Goal: Task Accomplishment & Management: Use online tool/utility

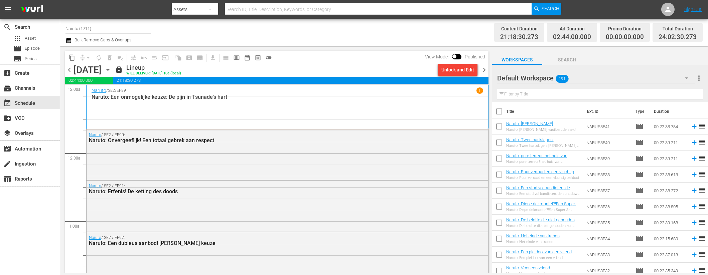
scroll to position [2309, 0]
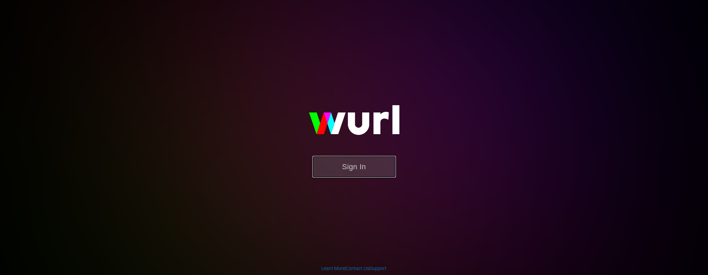
click at [367, 173] on button "Sign In" at bounding box center [354, 167] width 84 height 22
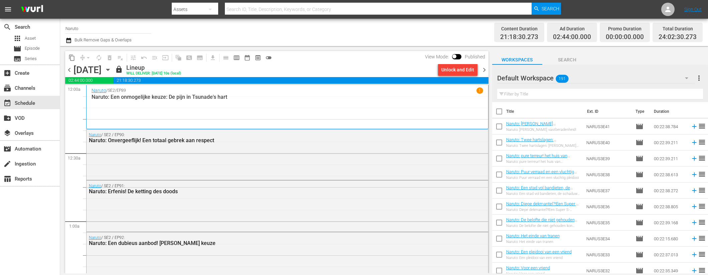
click at [484, 69] on span "chevron_right" at bounding box center [484, 70] width 8 height 8
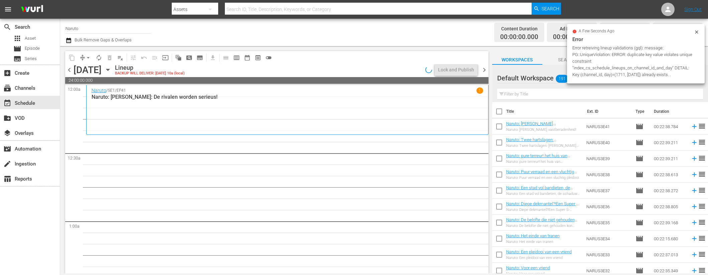
click at [697, 32] on icon at bounding box center [696, 31] width 3 height 3
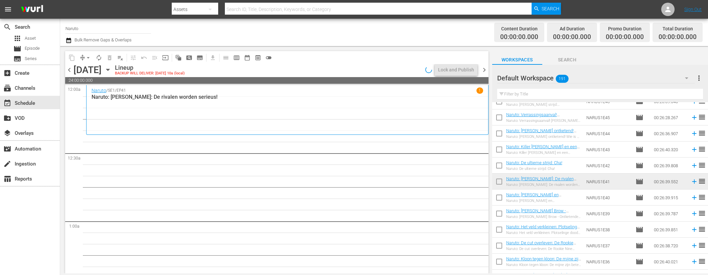
scroll to position [2231, 0]
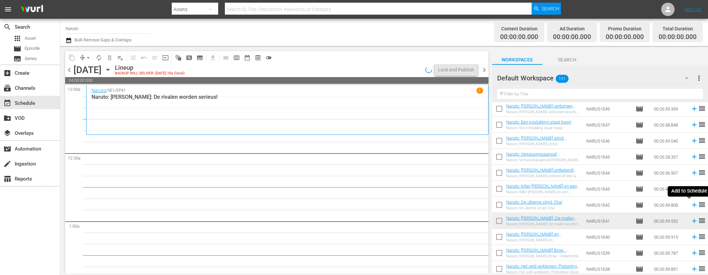
click at [691, 206] on icon at bounding box center [694, 204] width 7 height 7
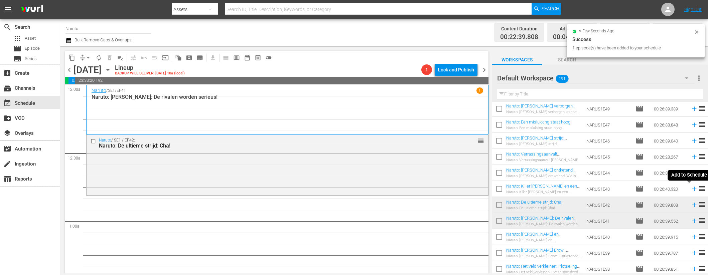
click at [692, 188] on icon at bounding box center [694, 189] width 4 height 4
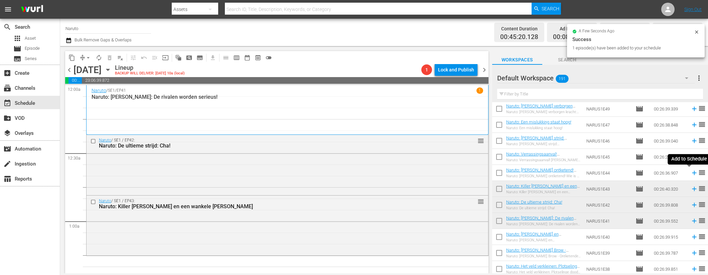
click at [692, 173] on icon at bounding box center [694, 173] width 4 height 4
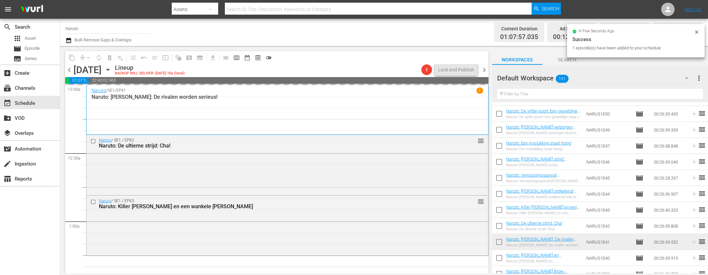
scroll to position [2207, 0]
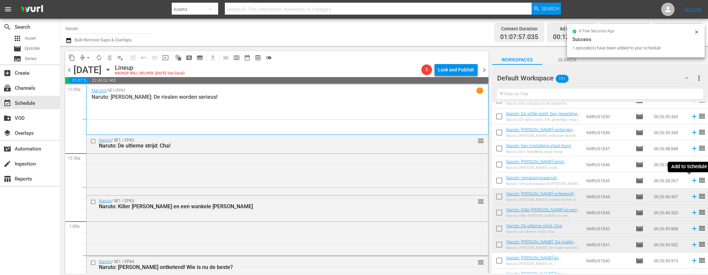
click at [691, 180] on icon at bounding box center [694, 180] width 7 height 7
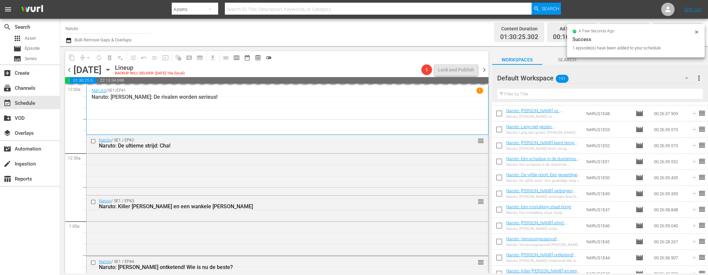
scroll to position [2133, 0]
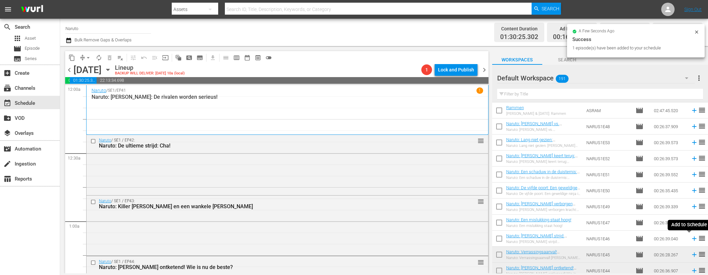
click at [691, 239] on icon at bounding box center [694, 238] width 7 height 7
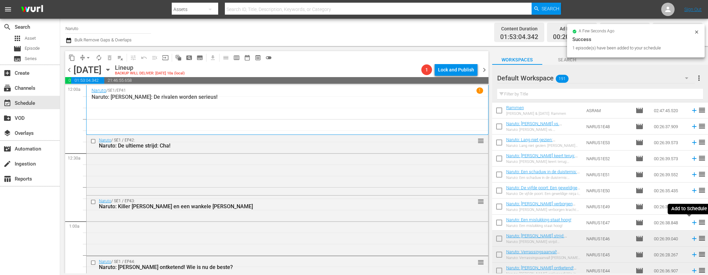
click at [691, 221] on icon at bounding box center [694, 222] width 7 height 7
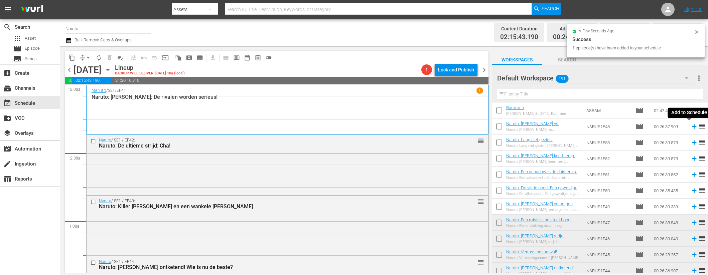
click at [691, 127] on icon at bounding box center [694, 126] width 7 height 7
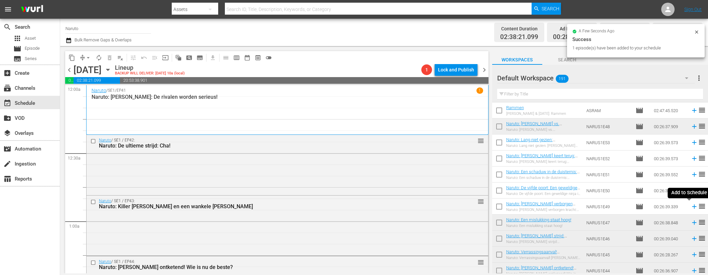
click at [692, 207] on icon at bounding box center [694, 207] width 4 height 4
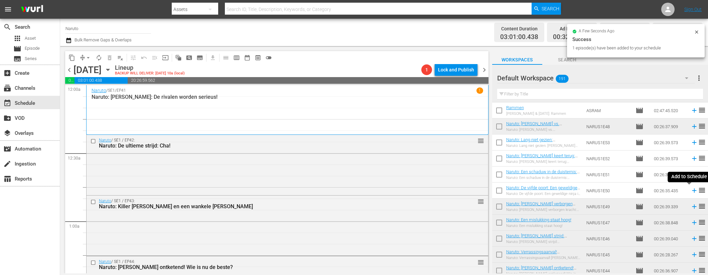
click at [691, 190] on icon at bounding box center [694, 190] width 7 height 7
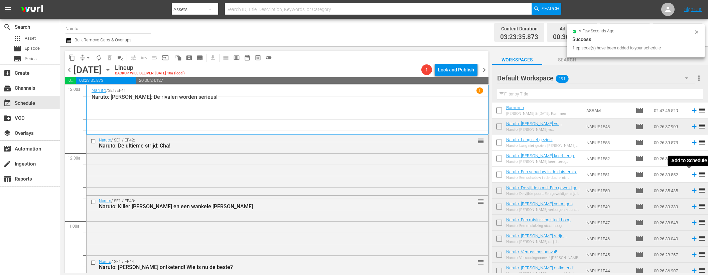
click at [691, 172] on icon at bounding box center [694, 174] width 7 height 7
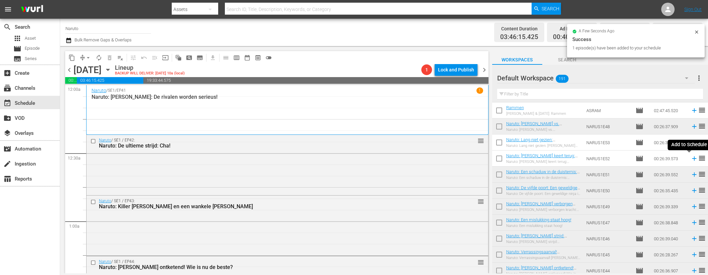
click at [691, 159] on icon at bounding box center [694, 158] width 7 height 7
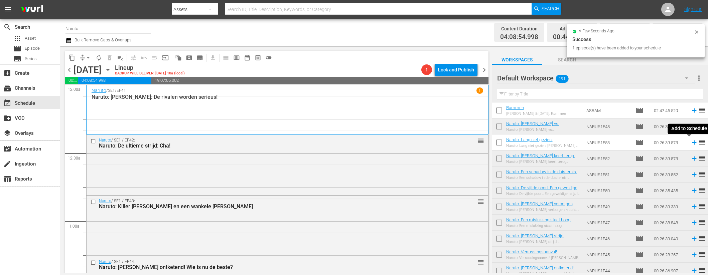
click at [691, 142] on icon at bounding box center [694, 142] width 7 height 7
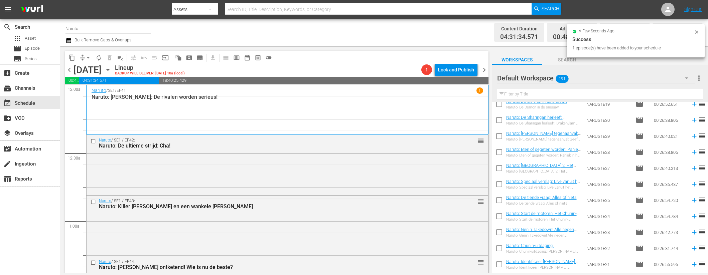
scroll to position [2907, 0]
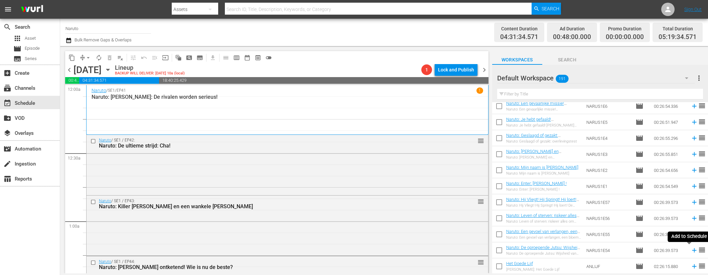
click at [691, 252] on icon at bounding box center [694, 250] width 7 height 7
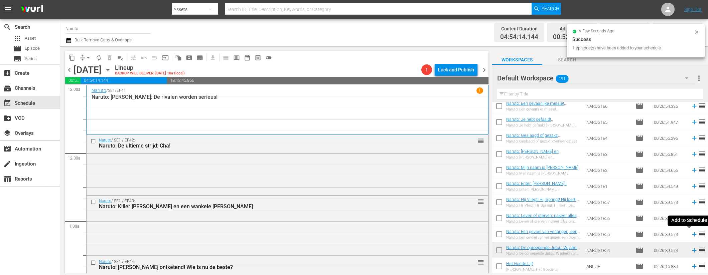
click at [691, 233] on icon at bounding box center [694, 234] width 7 height 7
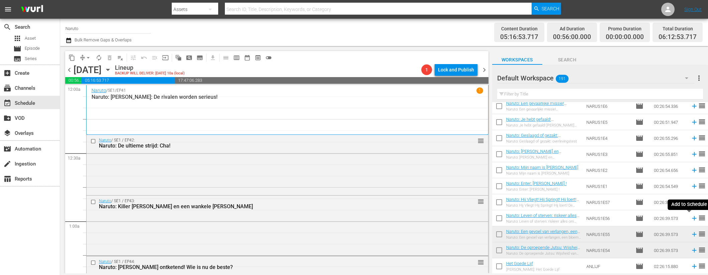
click at [692, 218] on icon at bounding box center [694, 219] width 4 height 4
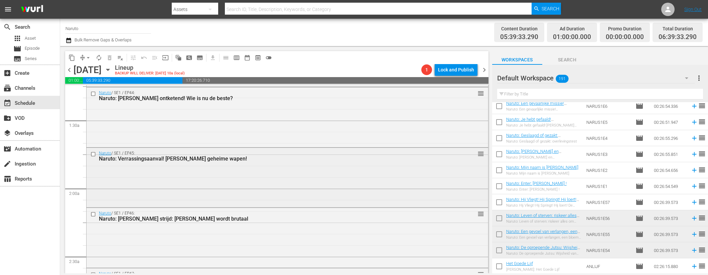
scroll to position [174, 0]
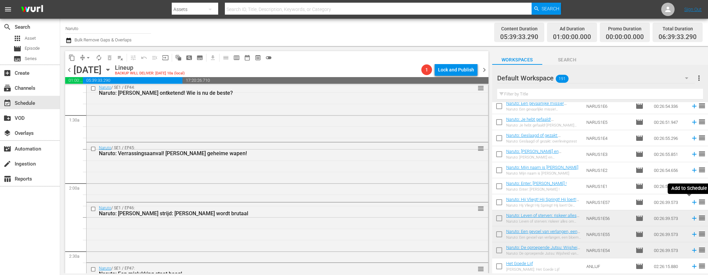
click at [691, 205] on icon at bounding box center [694, 202] width 7 height 7
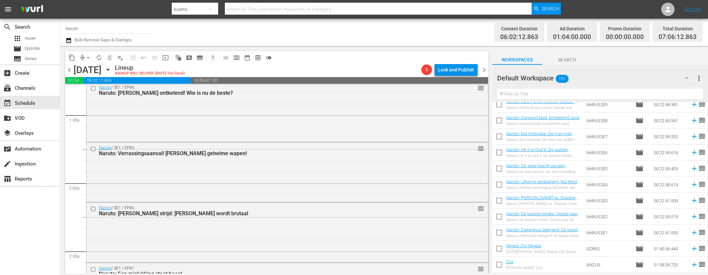
scroll to position [1372, 0]
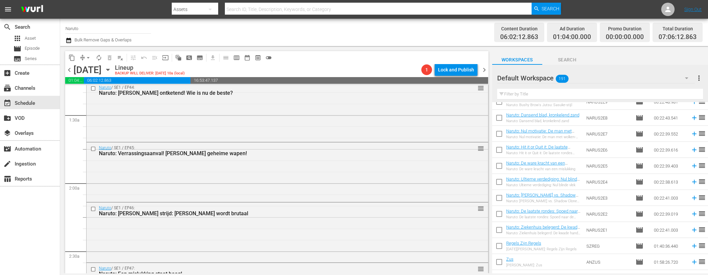
click at [692, 230] on icon at bounding box center [694, 230] width 4 height 4
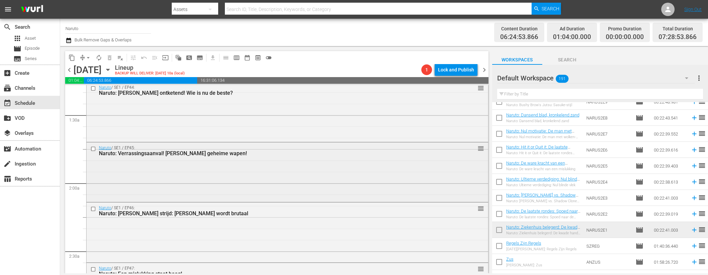
scroll to position [176, 0]
click at [691, 215] on icon at bounding box center [694, 213] width 7 height 7
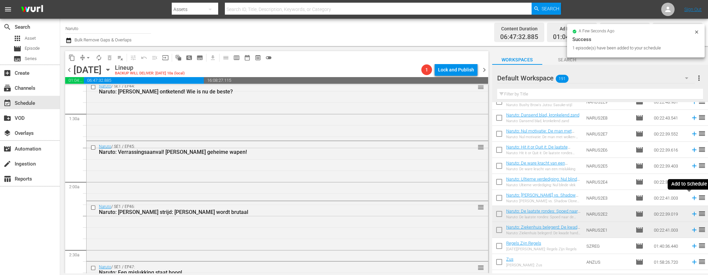
click at [691, 197] on icon at bounding box center [694, 197] width 7 height 7
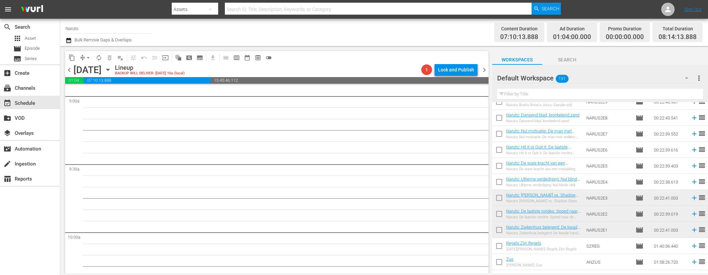
scroll to position [1100, 0]
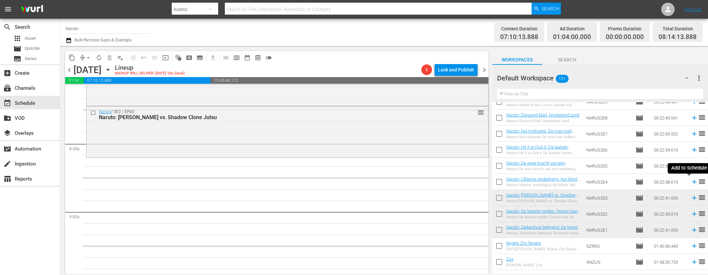
click at [692, 181] on icon at bounding box center [694, 182] width 4 height 4
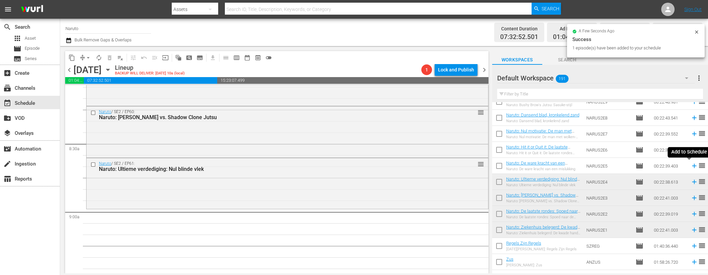
click at [691, 165] on icon at bounding box center [694, 165] width 7 height 7
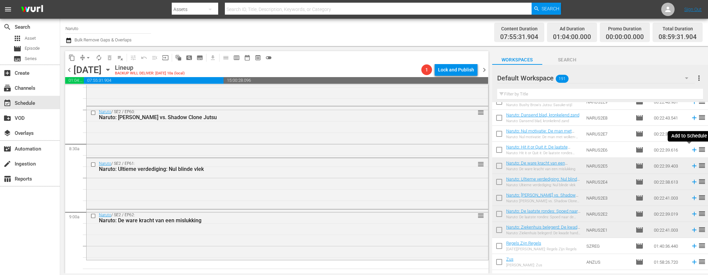
click at [691, 151] on icon at bounding box center [694, 149] width 7 height 7
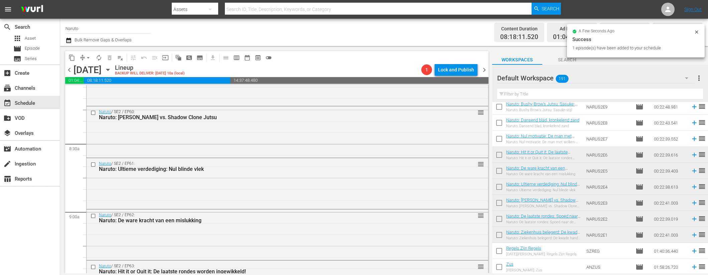
scroll to position [1308, 0]
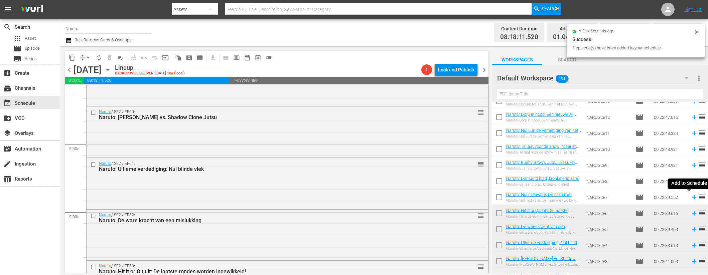
click at [691, 196] on icon at bounding box center [694, 197] width 7 height 7
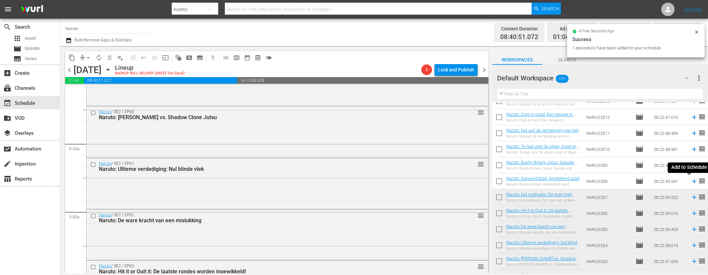
click at [692, 181] on icon at bounding box center [694, 181] width 4 height 4
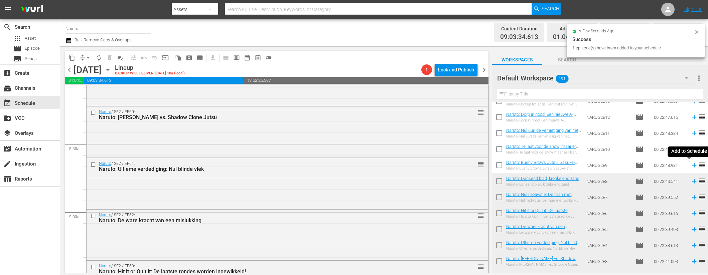
click at [691, 164] on icon at bounding box center [694, 165] width 7 height 7
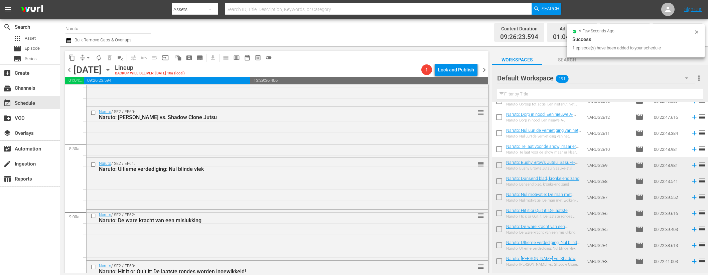
scroll to position [1202, 0]
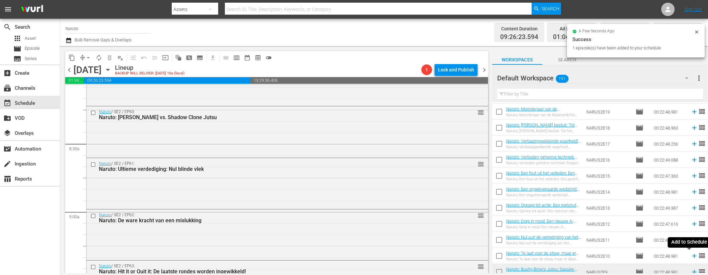
click at [691, 257] on icon at bounding box center [694, 256] width 7 height 7
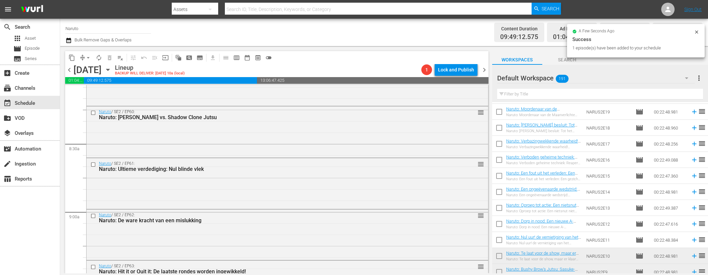
click at [692, 240] on icon at bounding box center [694, 240] width 4 height 4
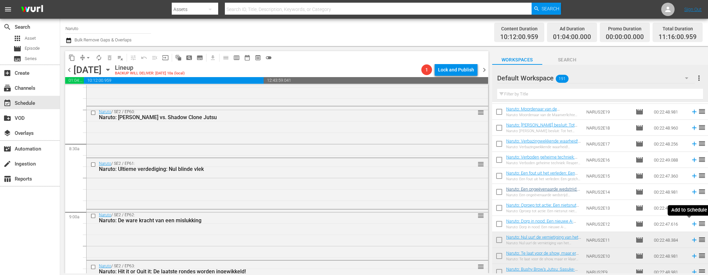
drag, startPoint x: 690, startPoint y: 225, endPoint x: 510, endPoint y: 189, distance: 183.5
click at [691, 225] on icon at bounding box center [694, 224] width 7 height 7
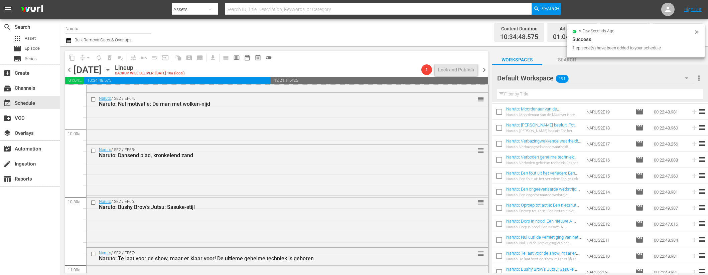
scroll to position [1325, 0]
